Goal: Navigation & Orientation: Find specific page/section

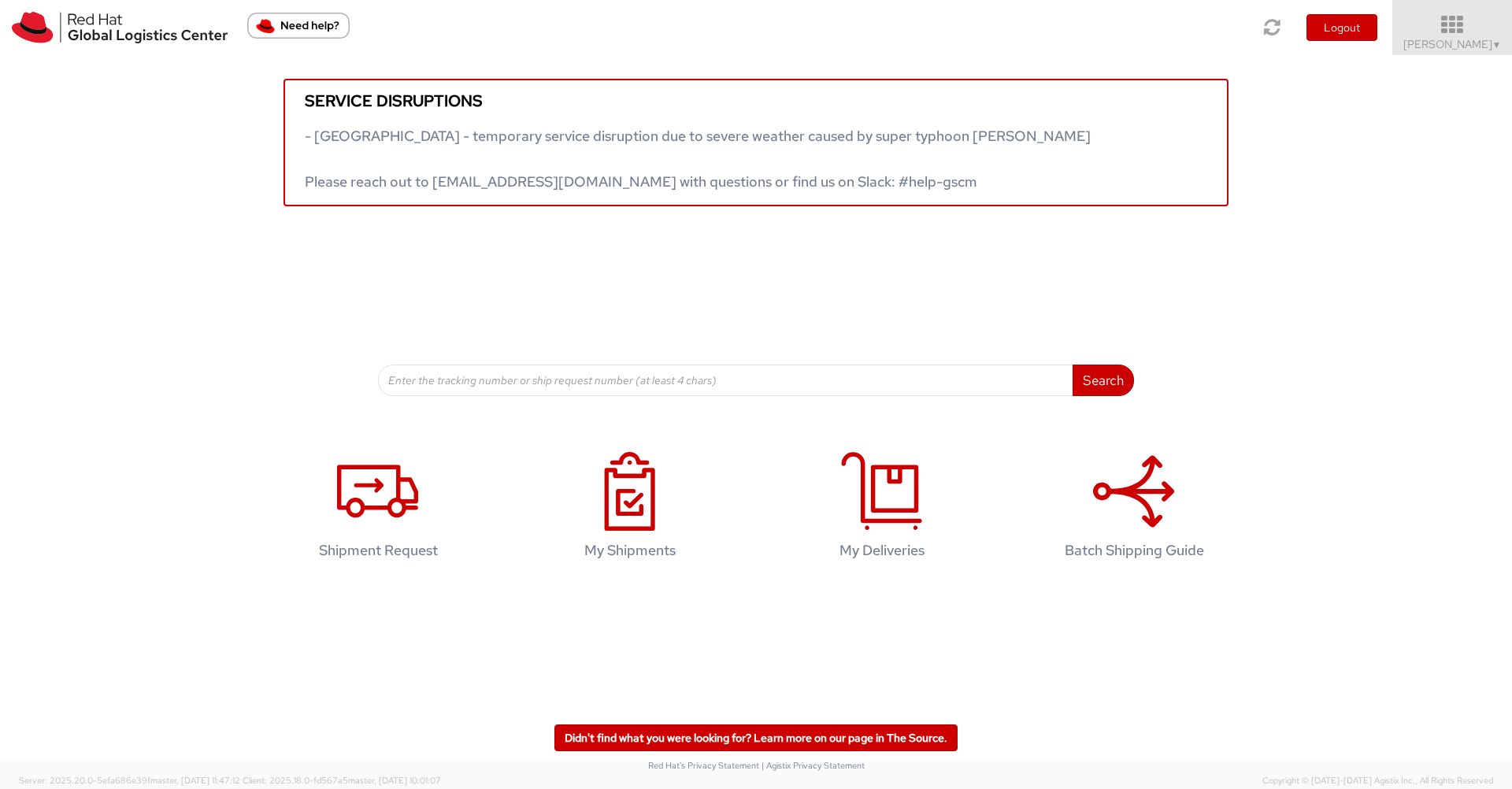
click at [1464, 26] on icon at bounding box center [1453, 25] width 138 height 22
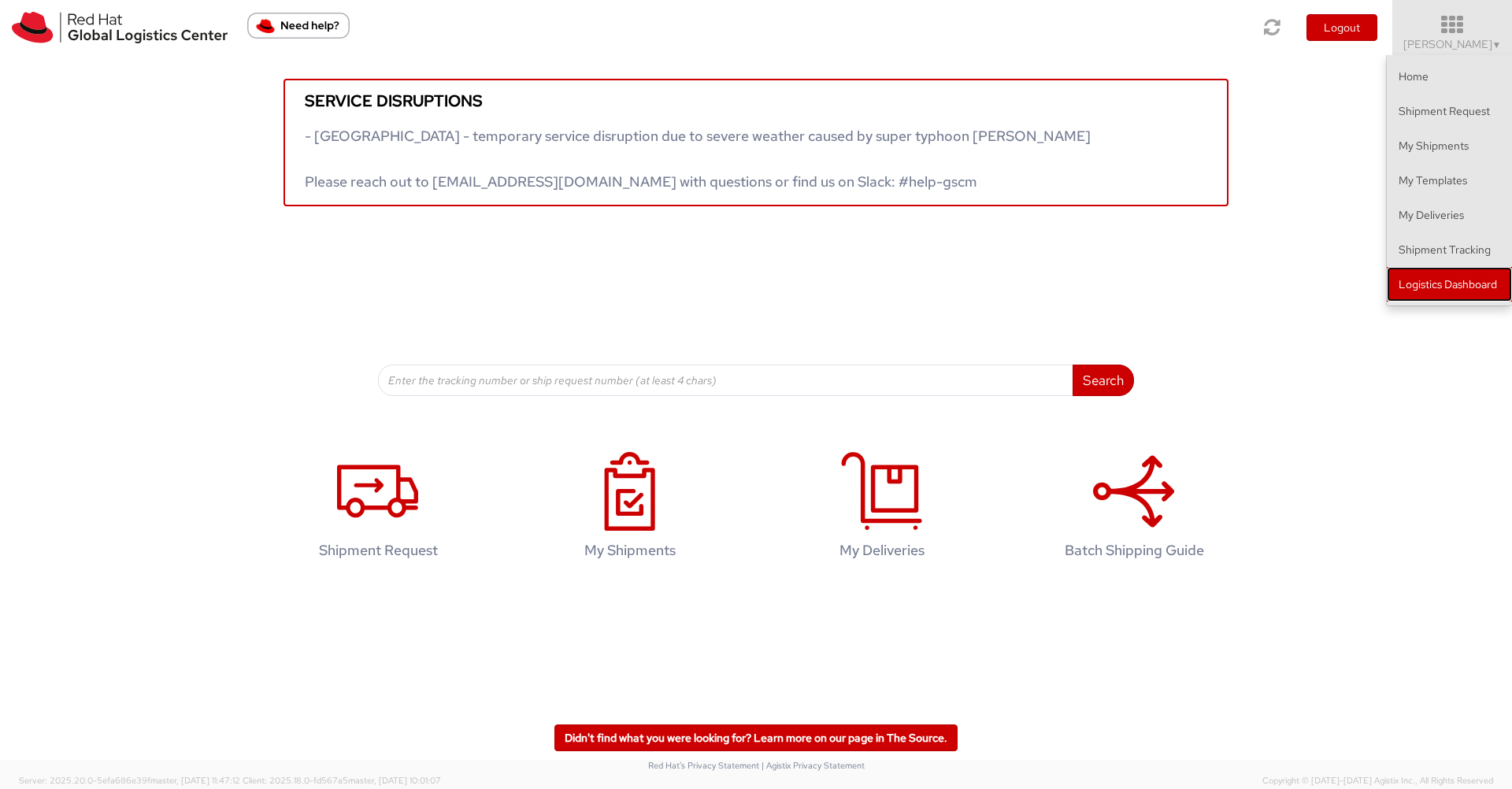
click at [1432, 285] on link "Logistics Dashboard" at bounding box center [1450, 285] width 125 height 35
